Goal: Manage account settings

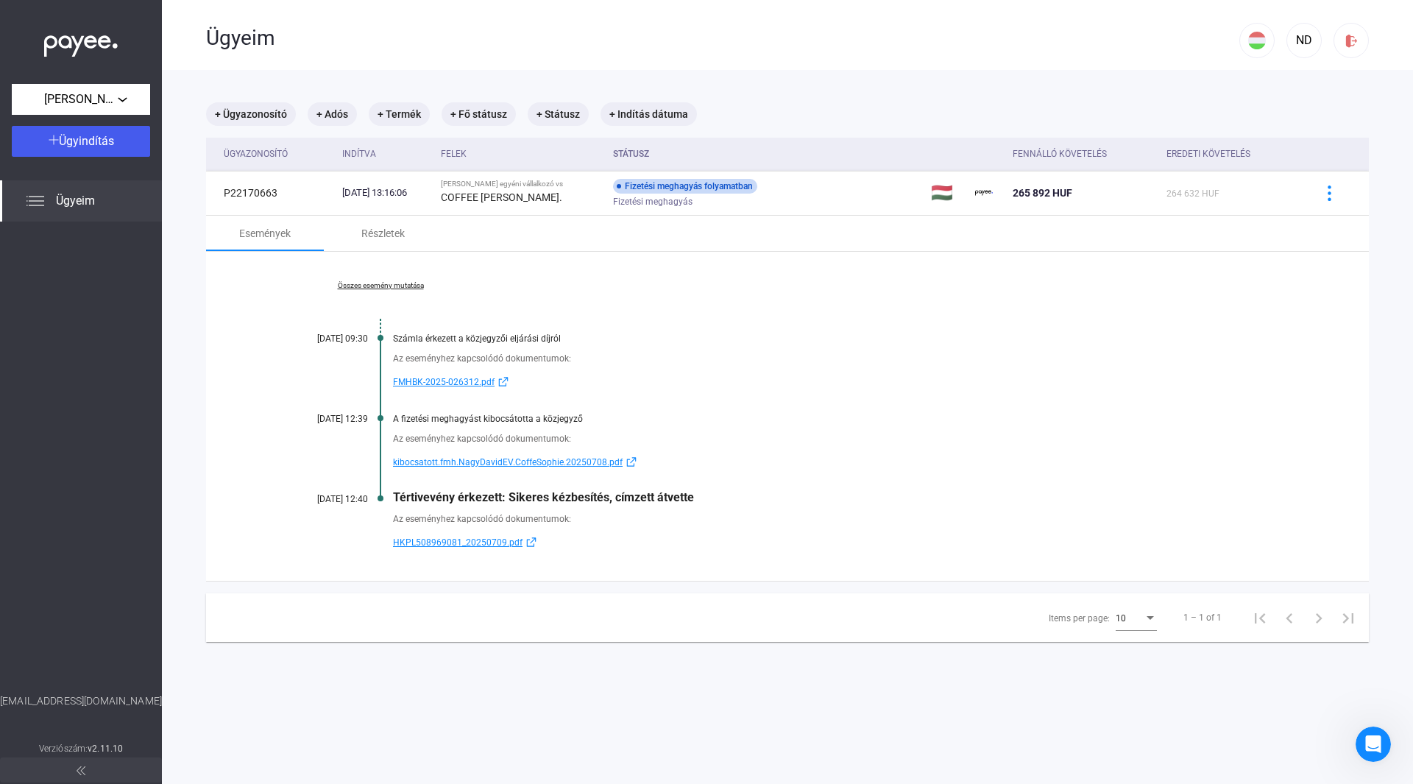
drag, startPoint x: 396, startPoint y: 36, endPoint x: 336, endPoint y: 36, distance: 60.4
click at [396, 36] on div "Ügyeim" at bounding box center [722, 38] width 1033 height 25
click at [55, 41] on img at bounding box center [81, 42] width 74 height 30
click at [89, 771] on button at bounding box center [81, 769] width 162 height 25
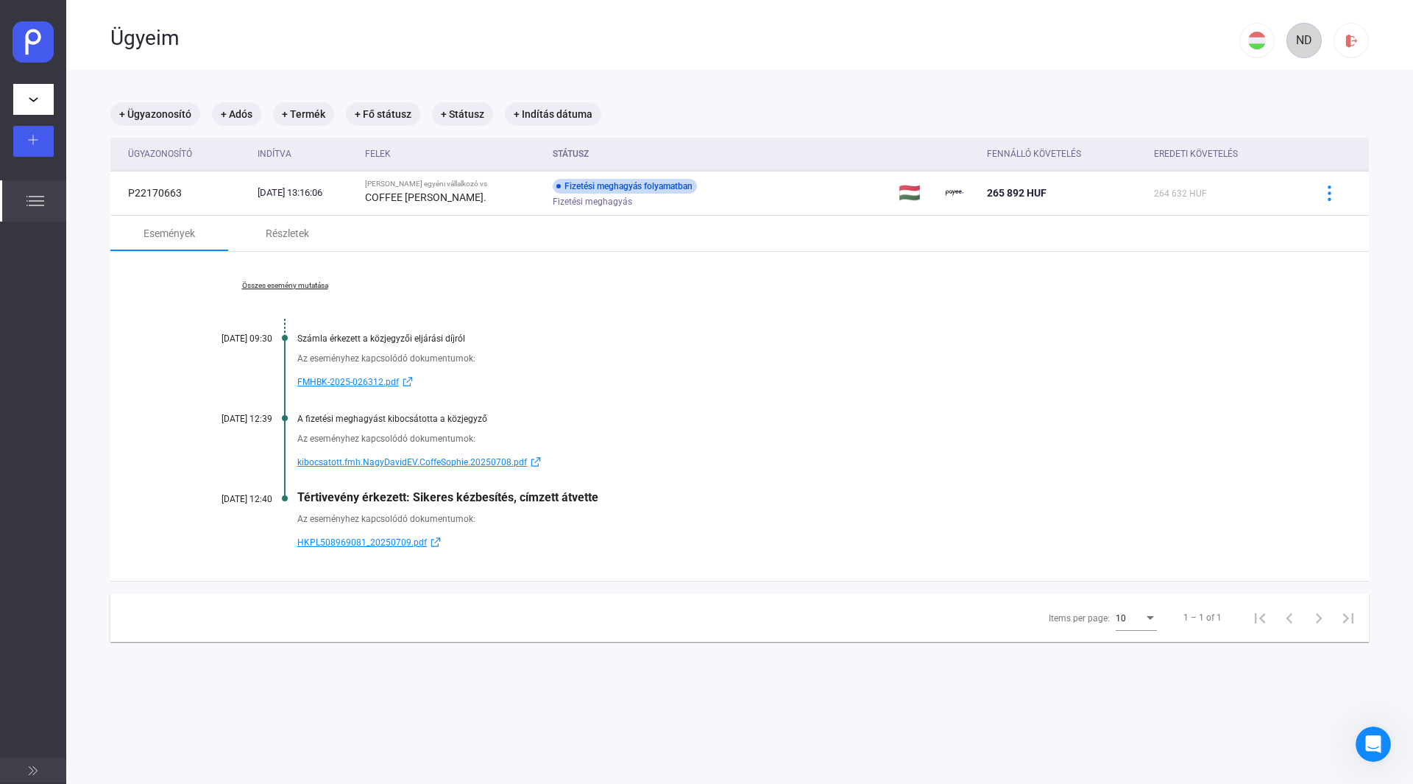
click at [1294, 46] on div "ND" at bounding box center [1304, 41] width 25 height 18
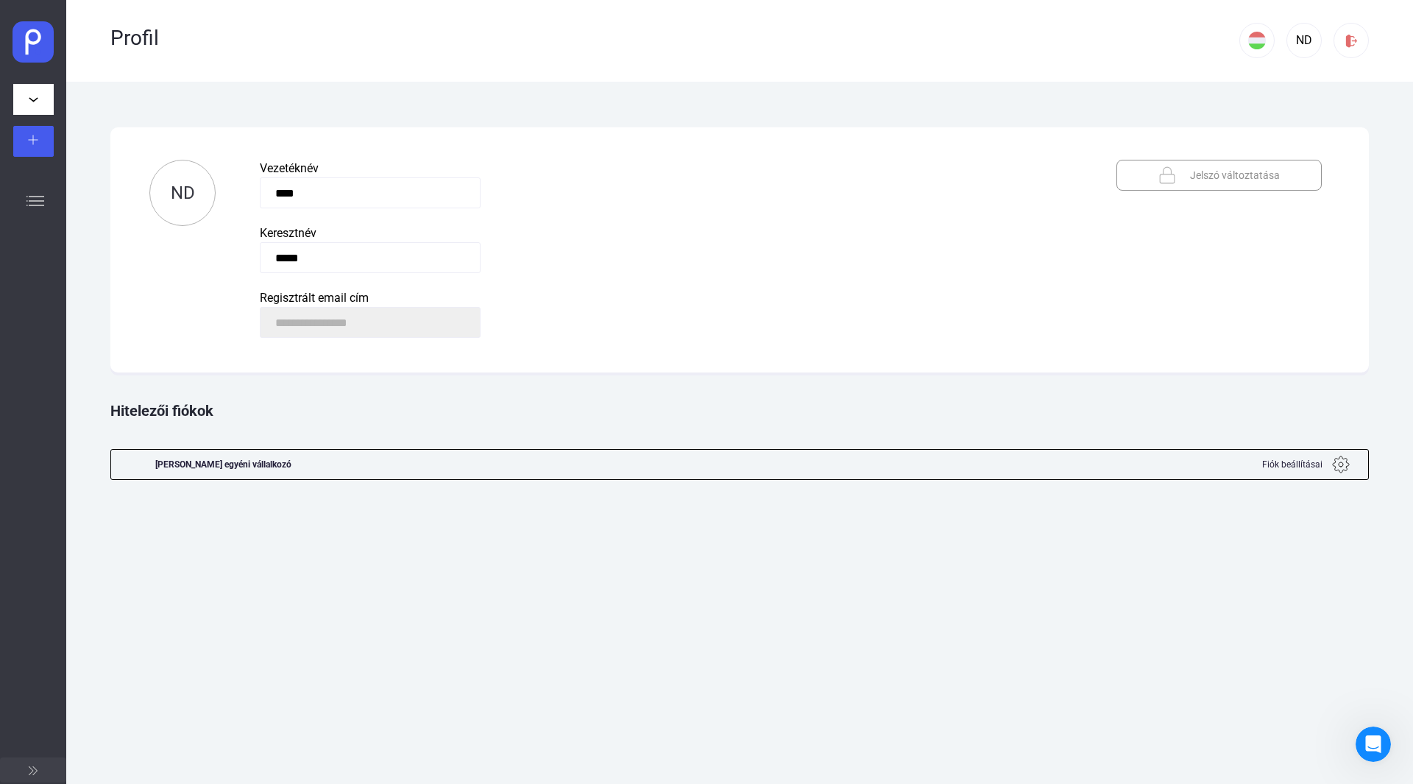
click at [1341, 469] on img at bounding box center [1341, 465] width 18 height 18
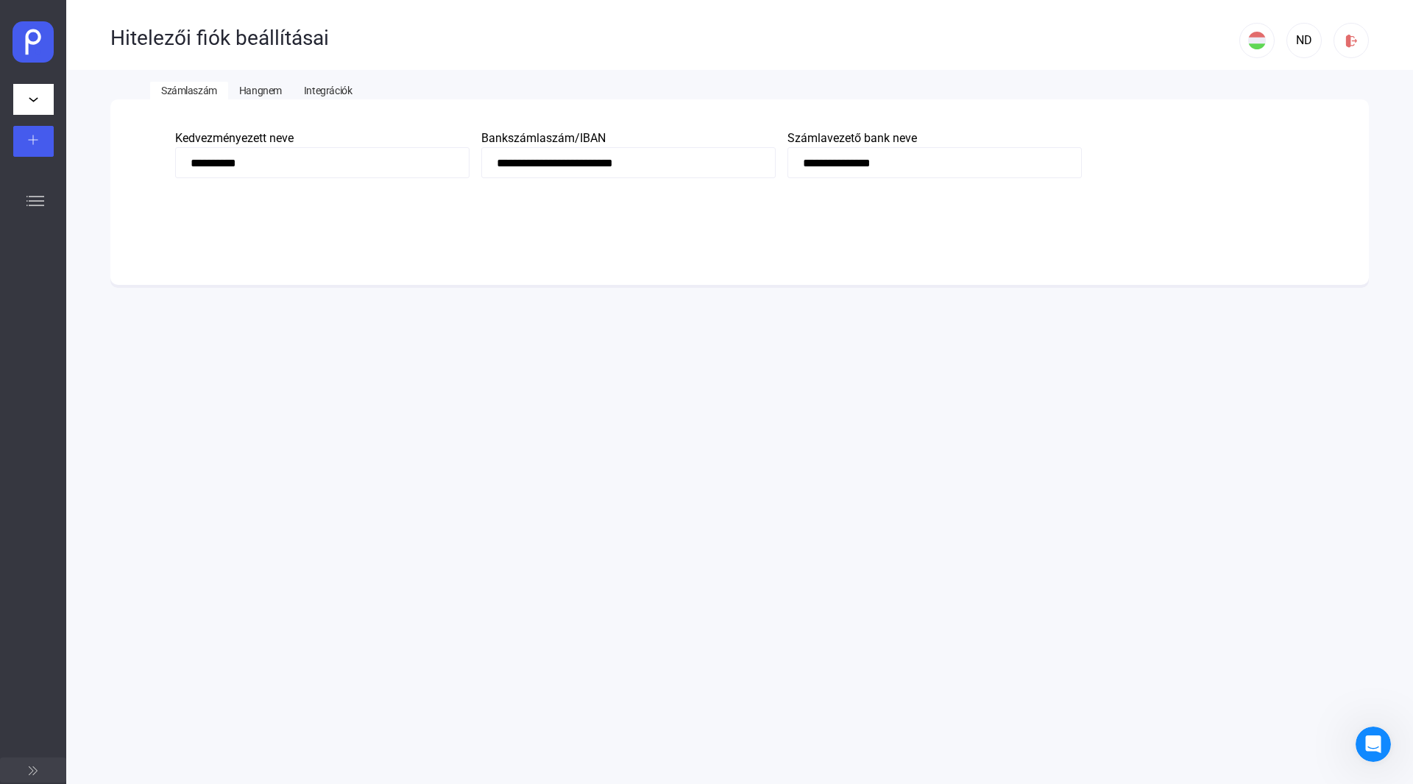
click at [242, 89] on span "Hangnem" at bounding box center [260, 91] width 43 height 12
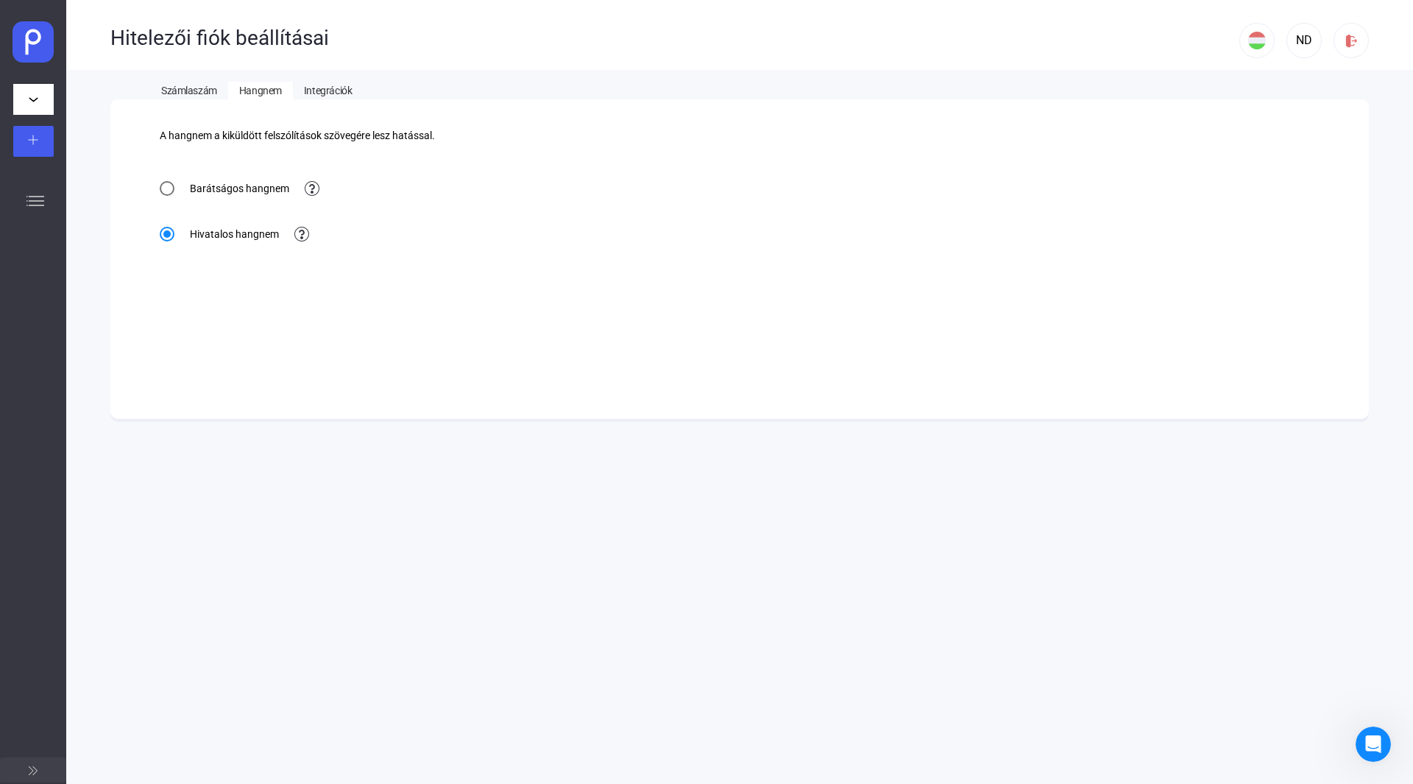
click at [342, 85] on span "Integrációk" at bounding box center [328, 91] width 48 height 12
